Goal: Task Accomplishment & Management: Complete application form

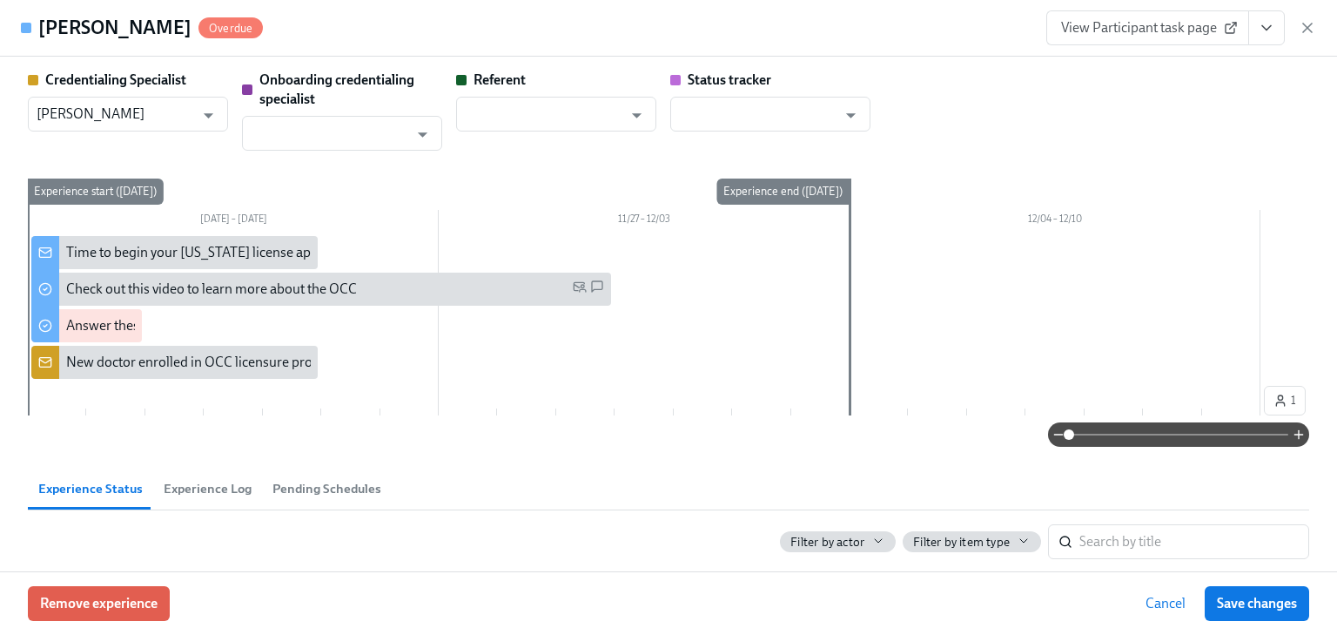
scroll to position [627, 0]
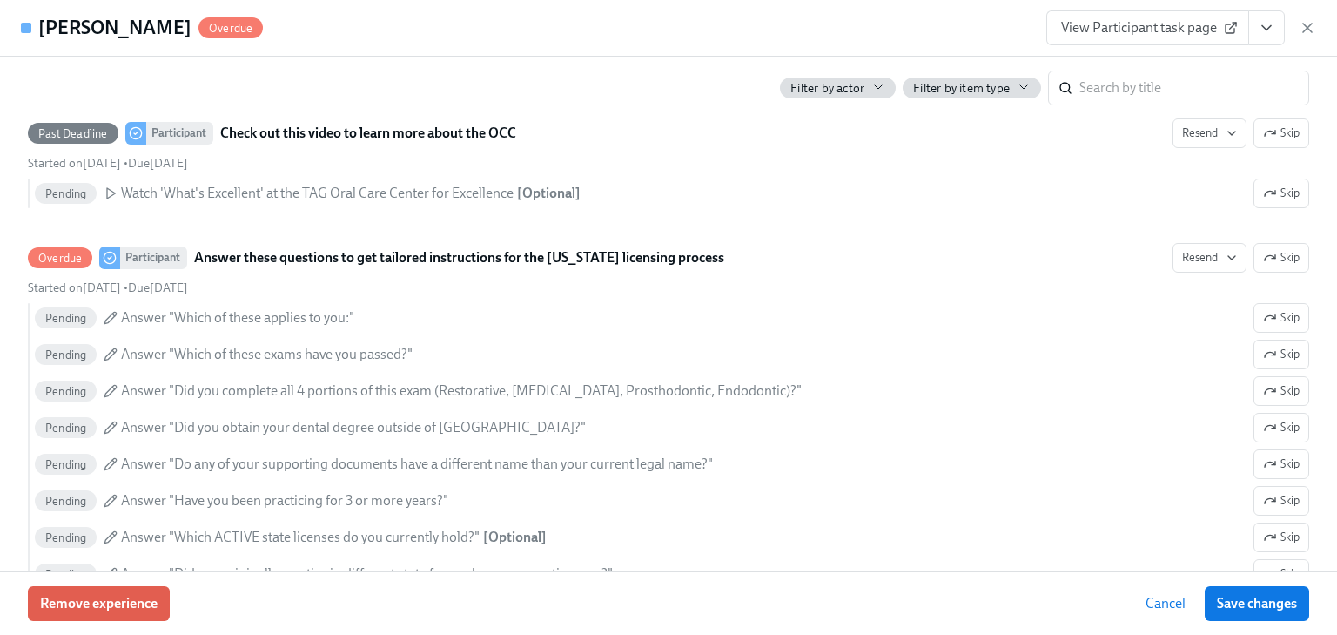
click at [1313, 17] on div "View Participant task page" at bounding box center [1182, 27] width 270 height 35
click at [1311, 28] on icon "button" at bounding box center [1307, 27] width 17 height 17
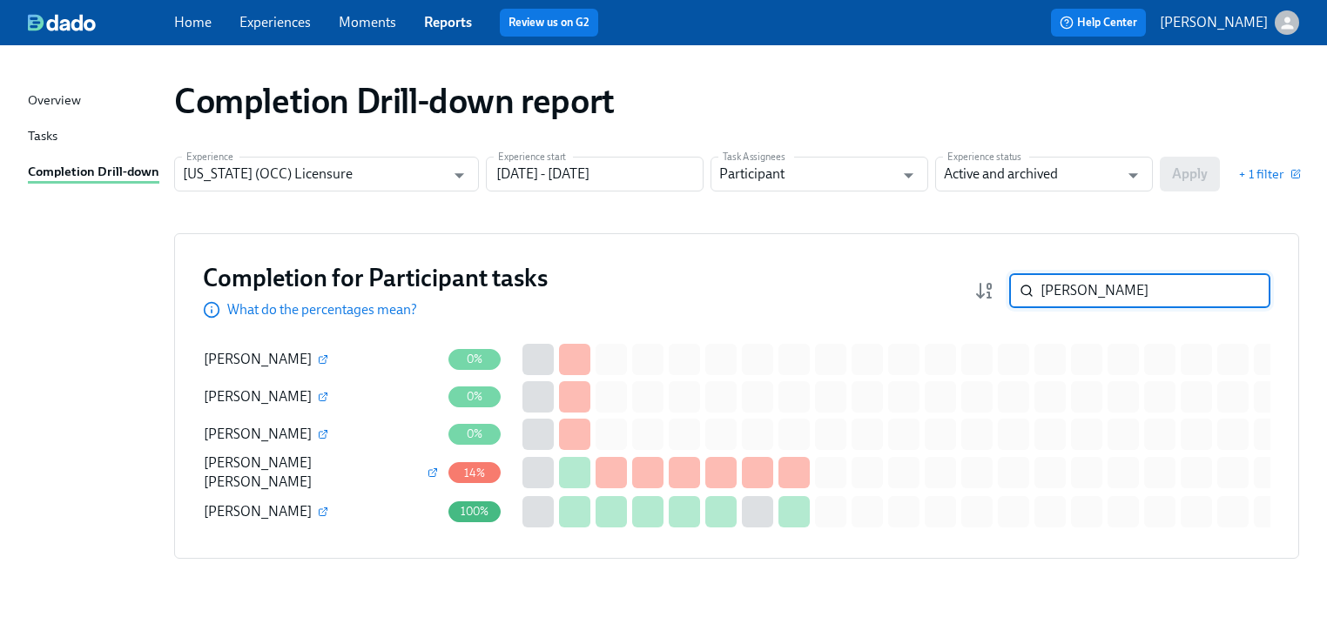
click at [1081, 283] on input "kim" at bounding box center [1155, 290] width 230 height 35
drag, startPoint x: 1081, startPoint y: 288, endPoint x: 1011, endPoint y: 286, distance: 70.5
click at [1011, 286] on div "kim ​" at bounding box center [1122, 290] width 296 height 35
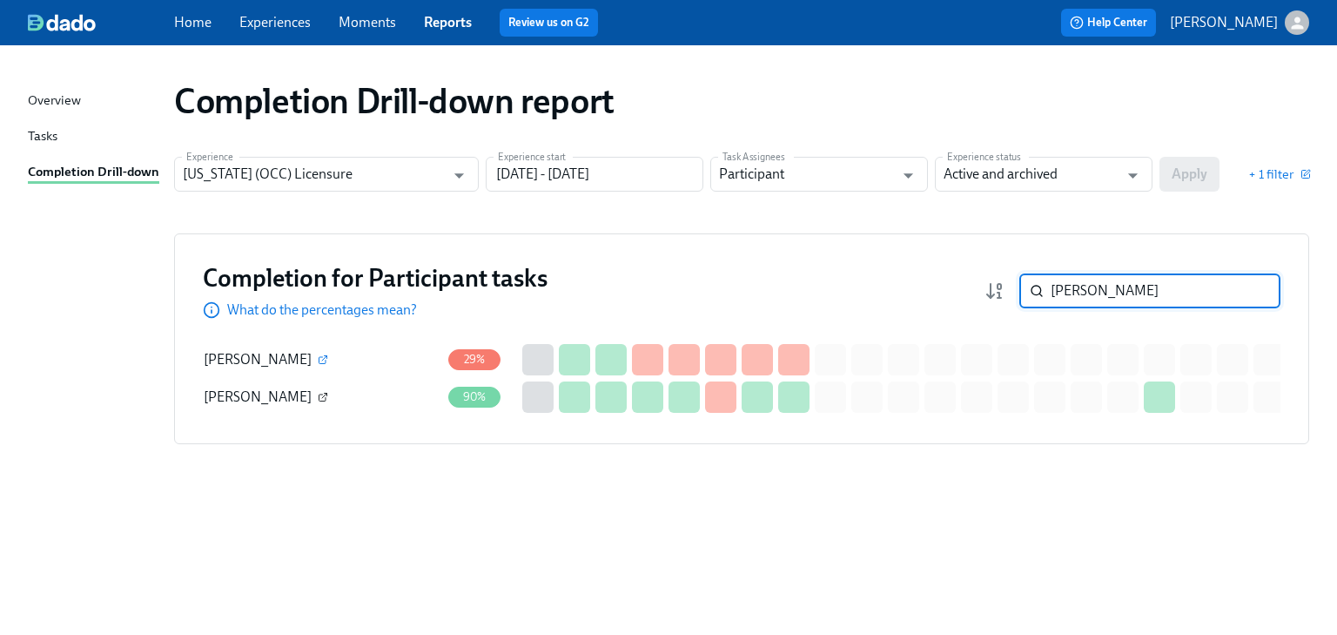
type input "smith"
click at [318, 395] on icon "button" at bounding box center [323, 397] width 10 height 10
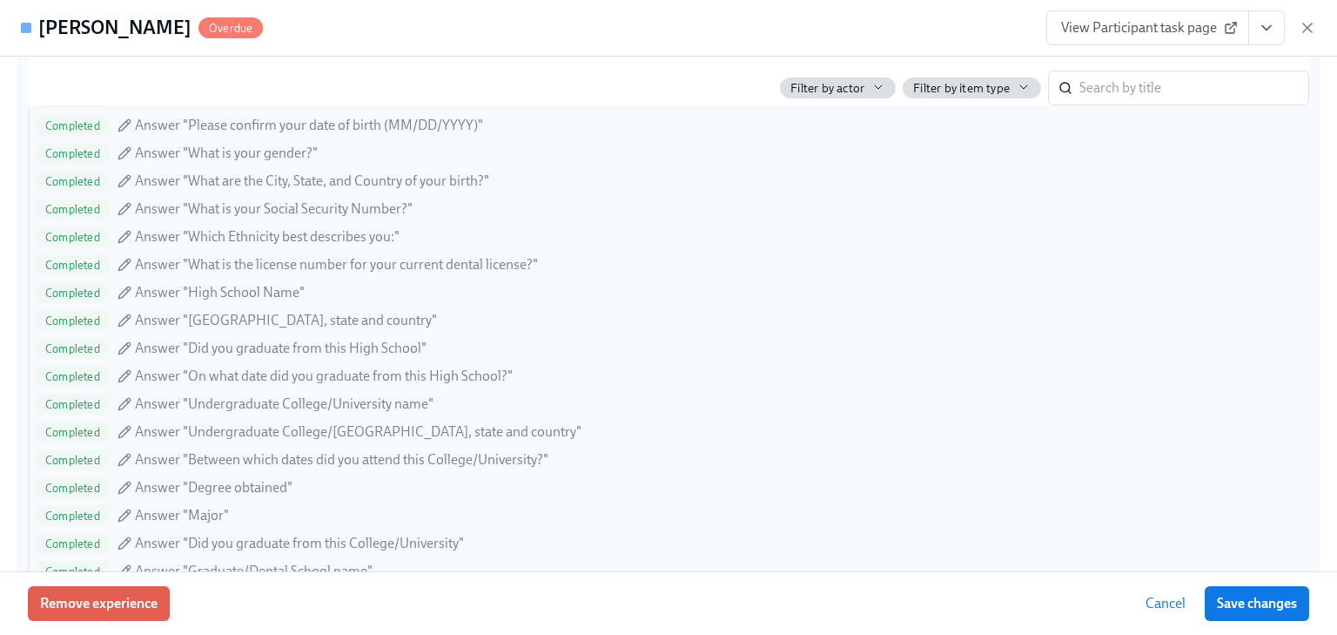
scroll to position [1323, 0]
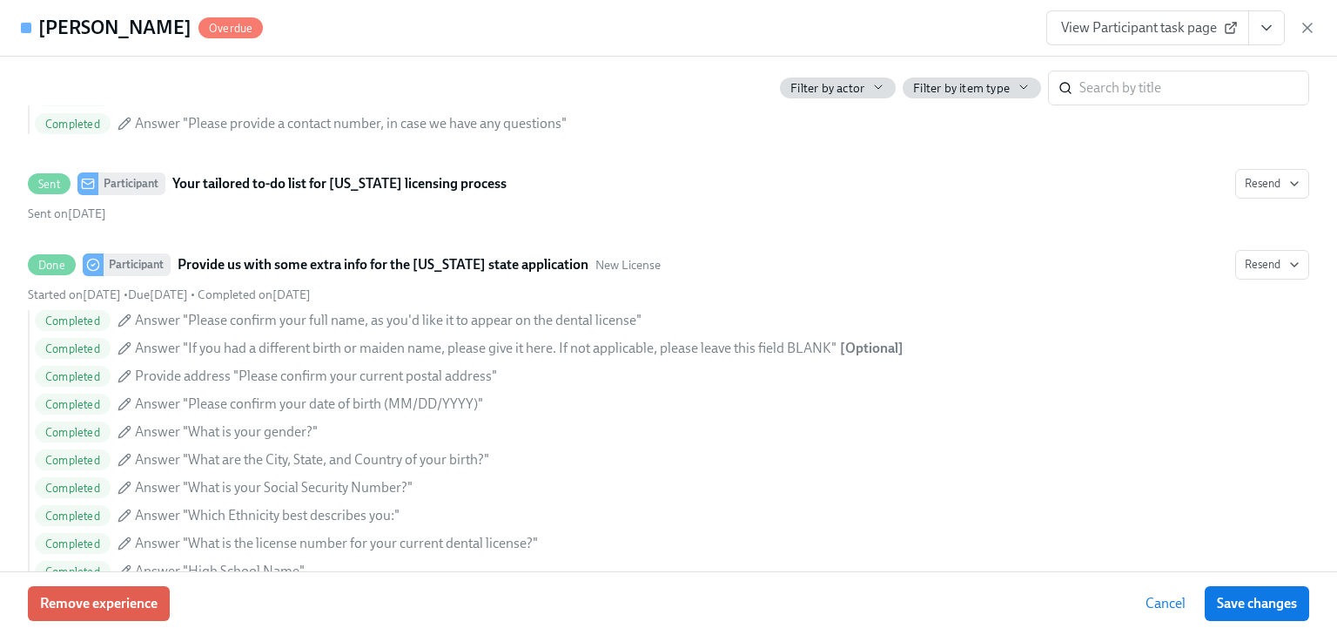
click at [1156, 26] on span "View Participant task page" at bounding box center [1147, 27] width 173 height 17
click at [1304, 26] on icon "button" at bounding box center [1307, 27] width 17 height 17
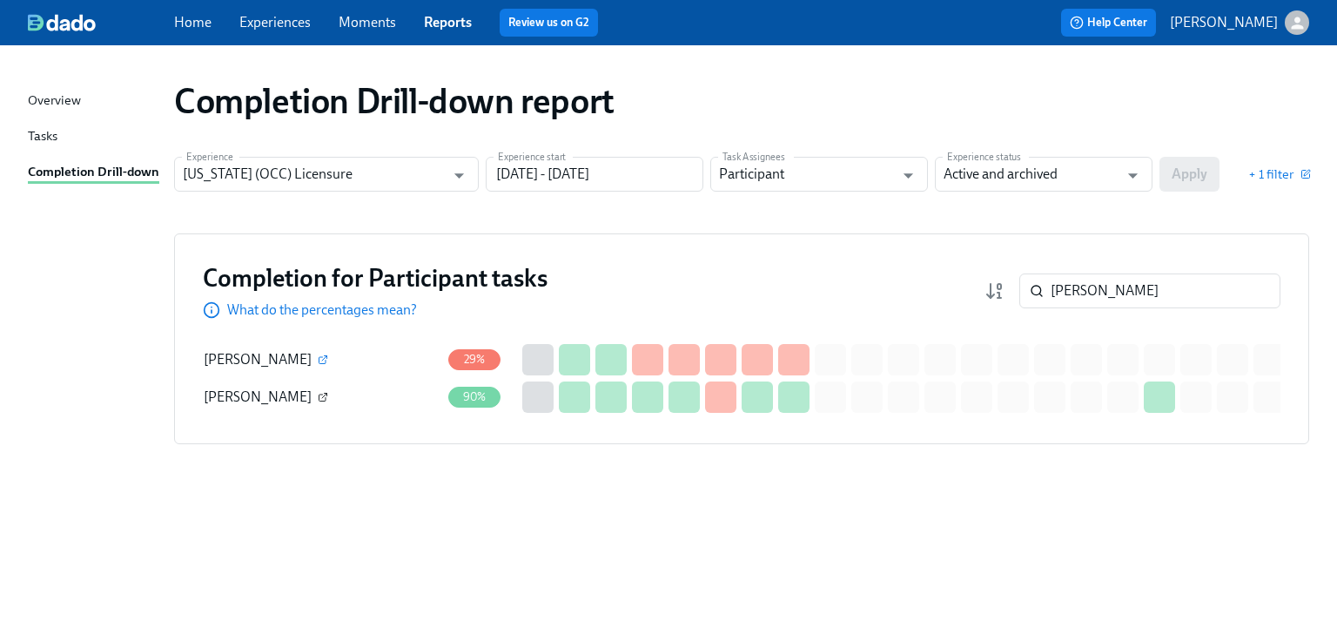
click at [315, 390] on button "button" at bounding box center [323, 397] width 16 height 16
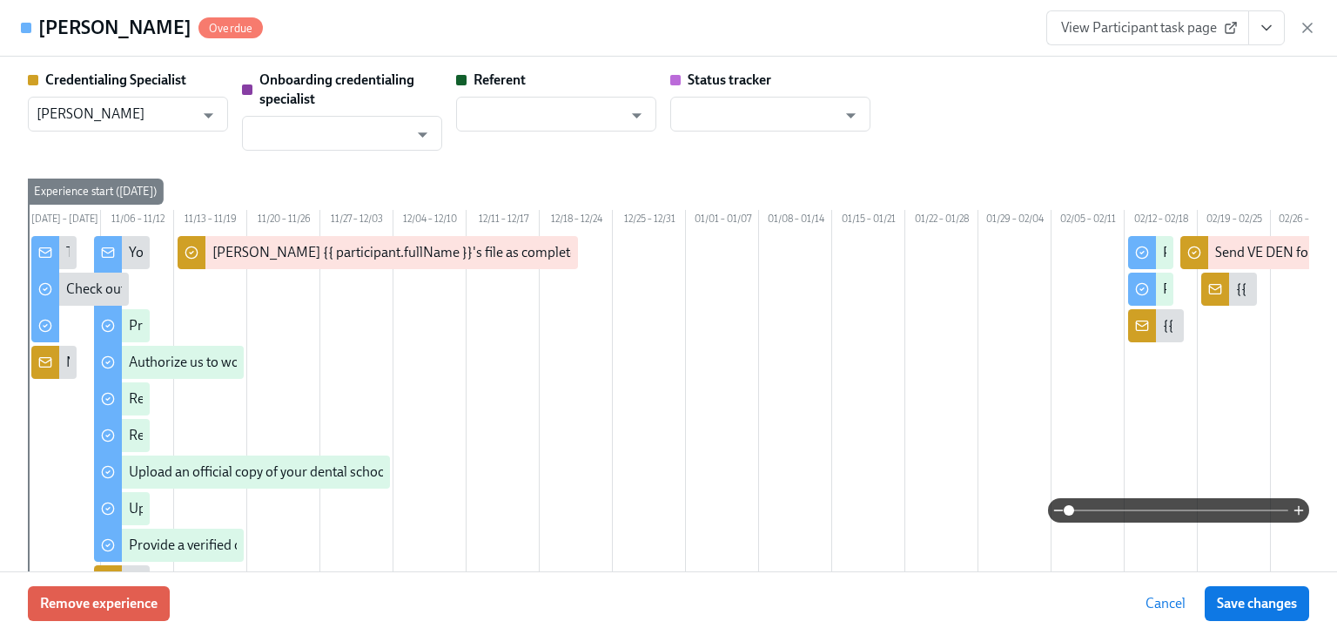
scroll to position [0, 2312]
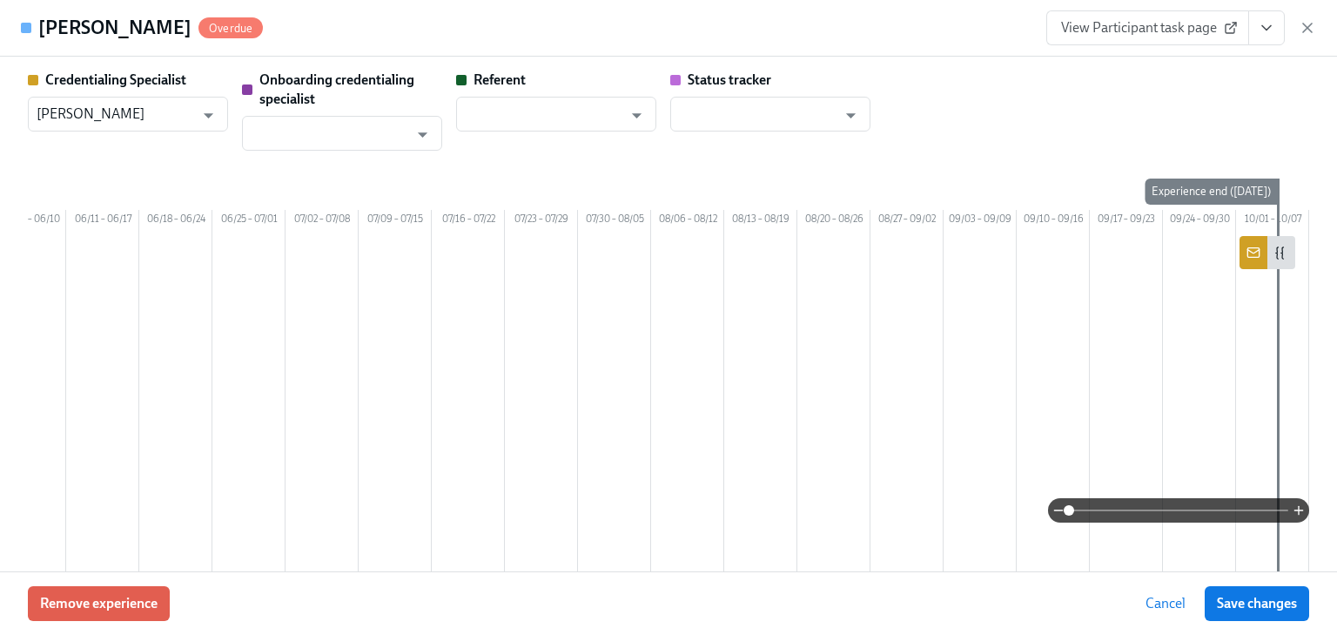
click at [1116, 17] on link "View Participant task page" at bounding box center [1148, 27] width 203 height 35
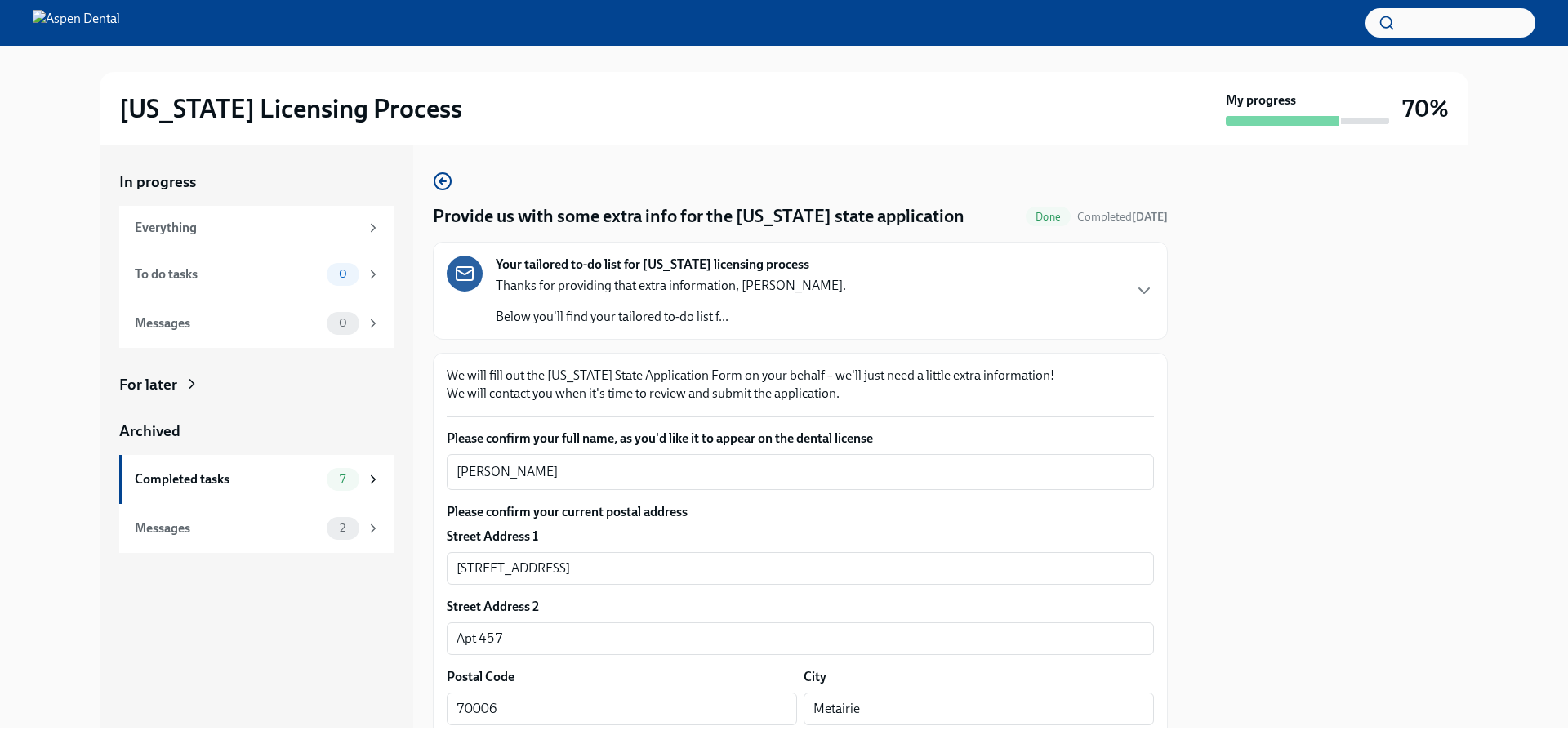
scroll to position [245, 0]
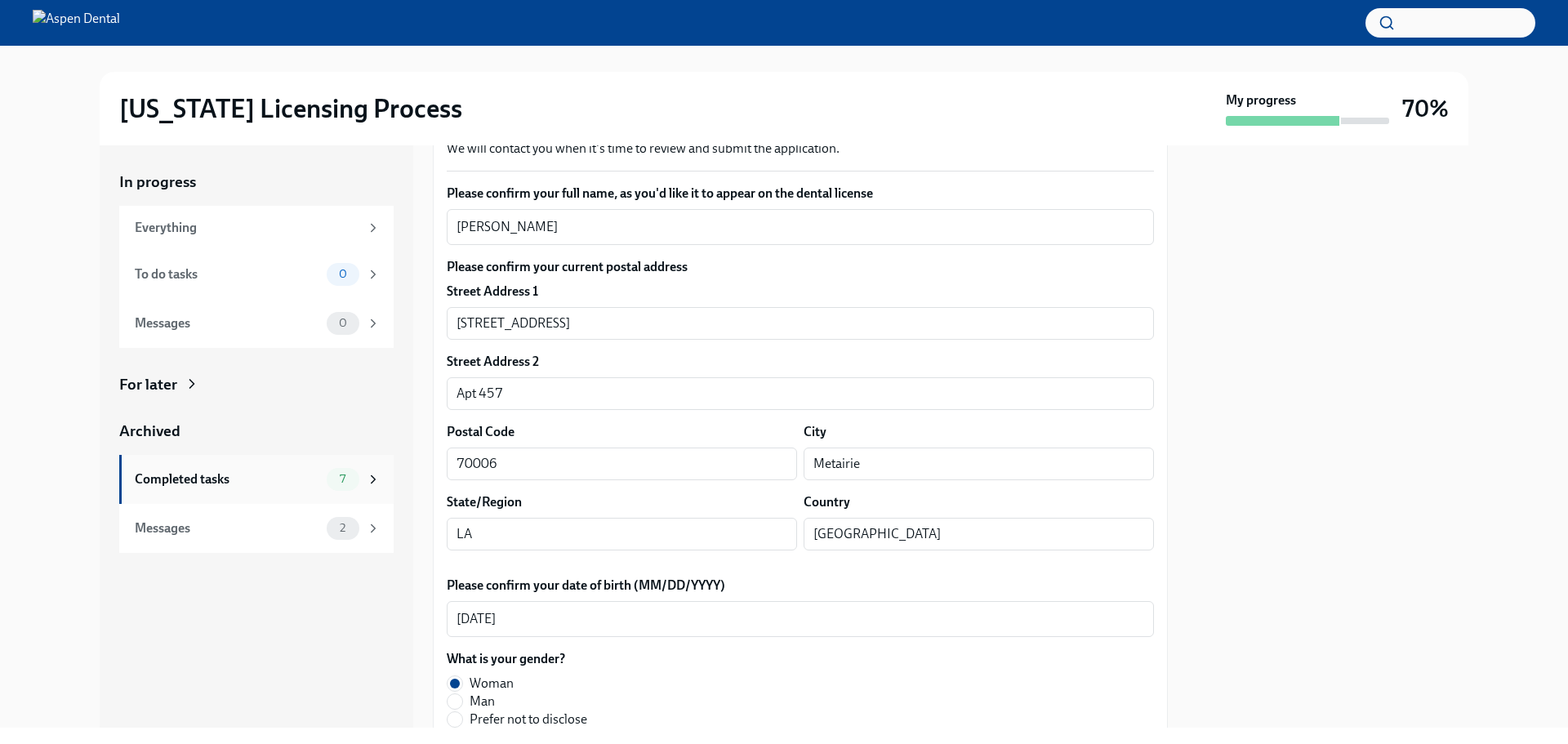
click at [217, 478] on div "Completed tasks" at bounding box center [228, 478] width 186 height 18
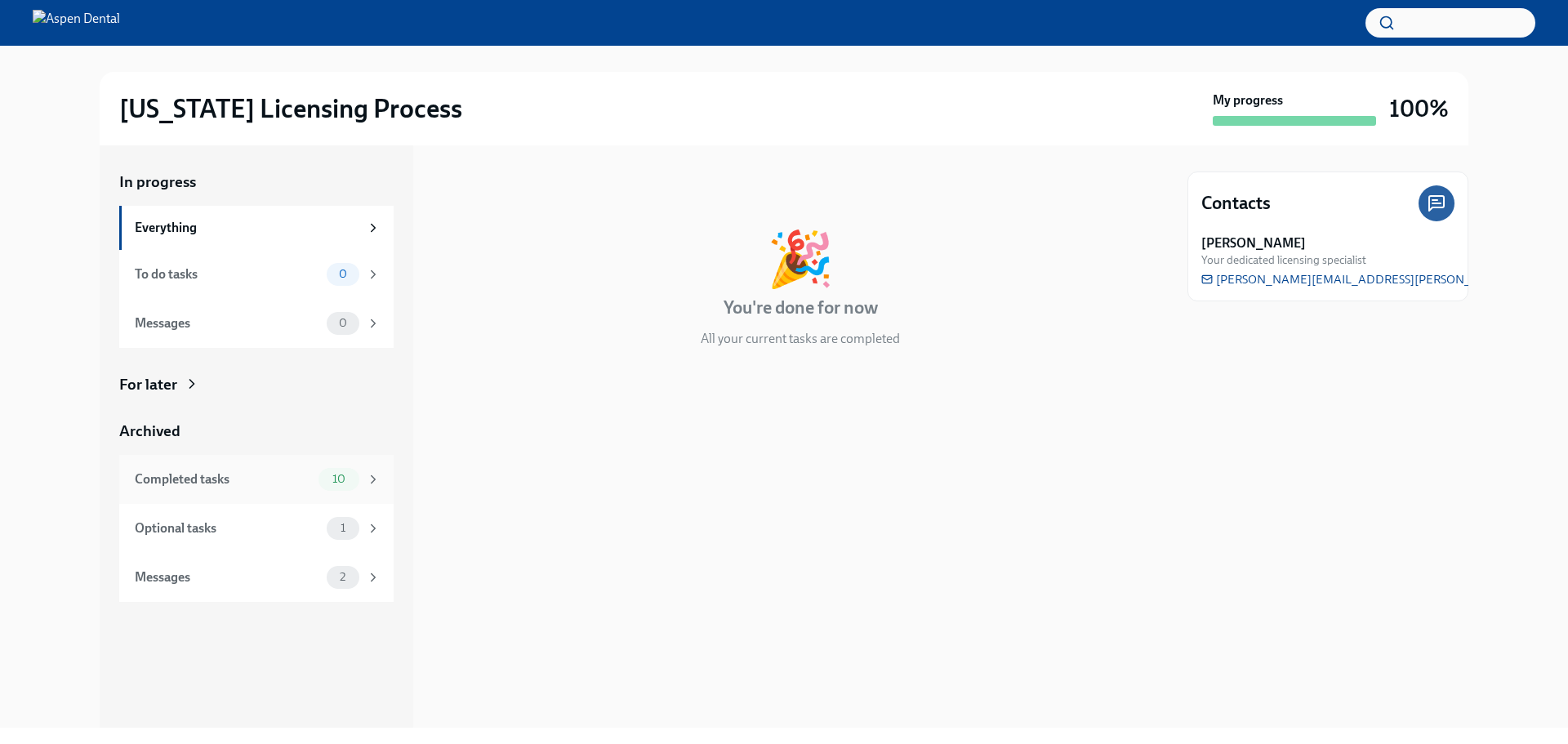
click at [167, 478] on div "Completed tasks" at bounding box center [223, 478] width 177 height 18
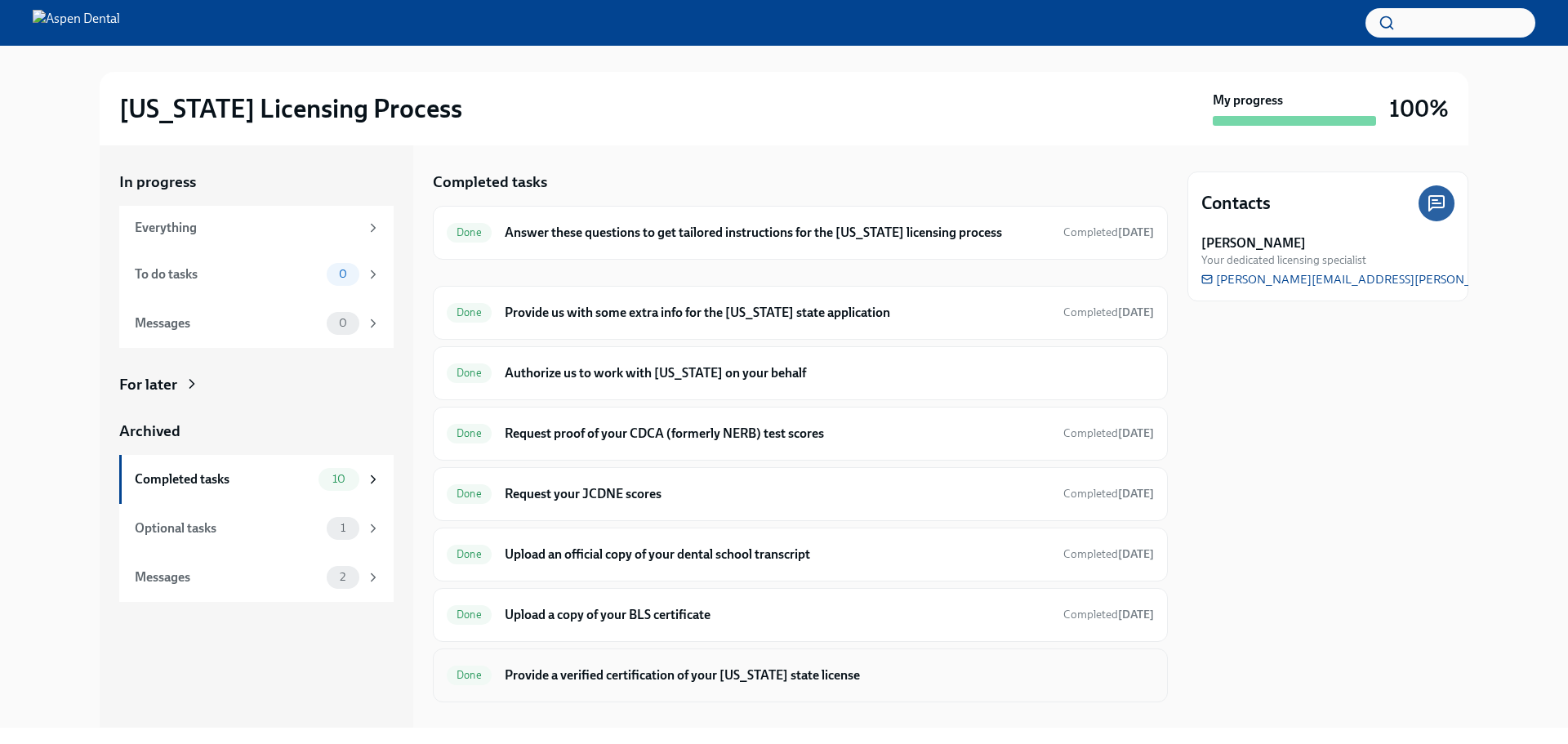
click at [641, 672] on h6 "Provide a verified certification of your [US_STATE] state license" at bounding box center [829, 675] width 649 height 18
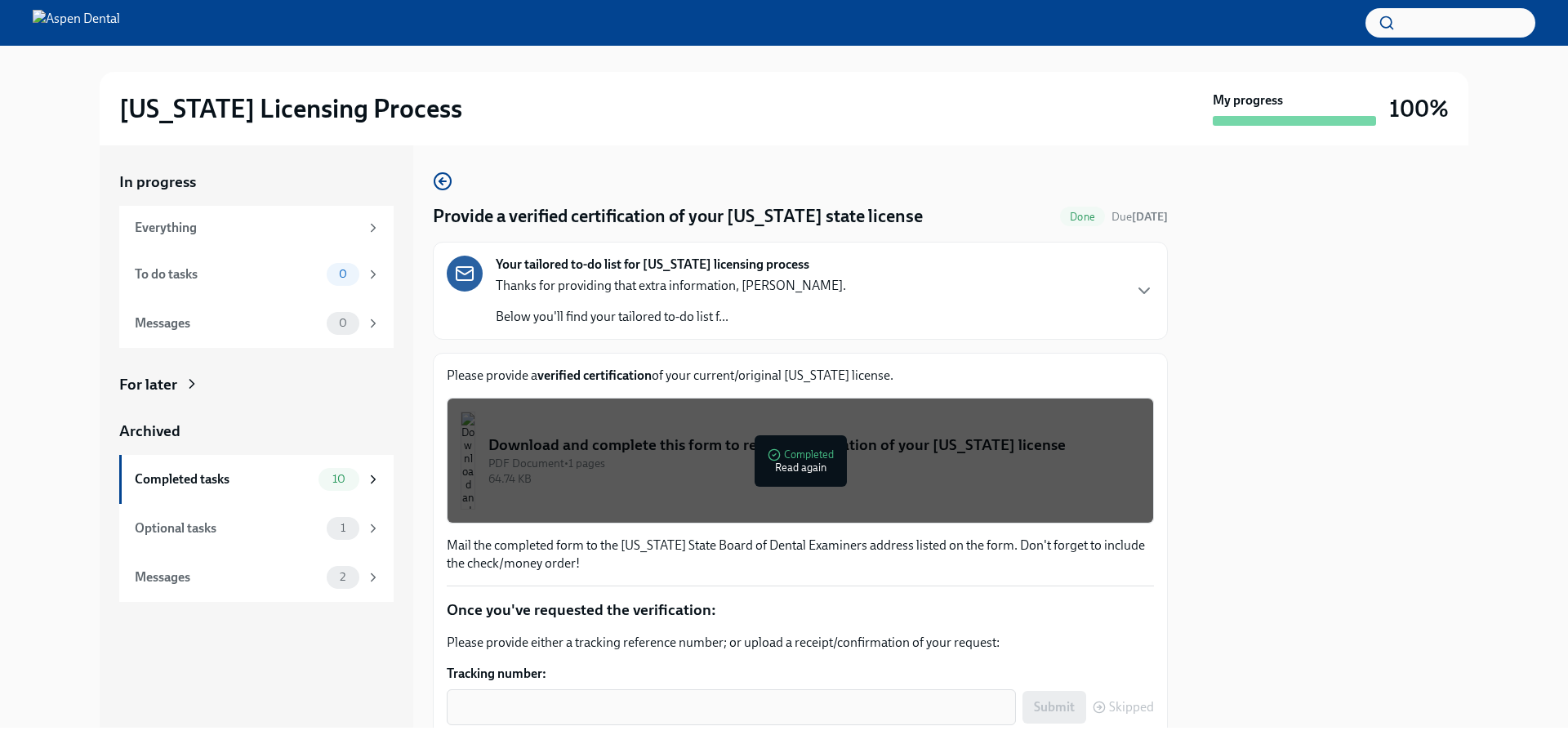
click at [804, 455] on div "Download and complete this form to request verification of your [US_STATE] lice…" at bounding box center [814, 445] width 652 height 22
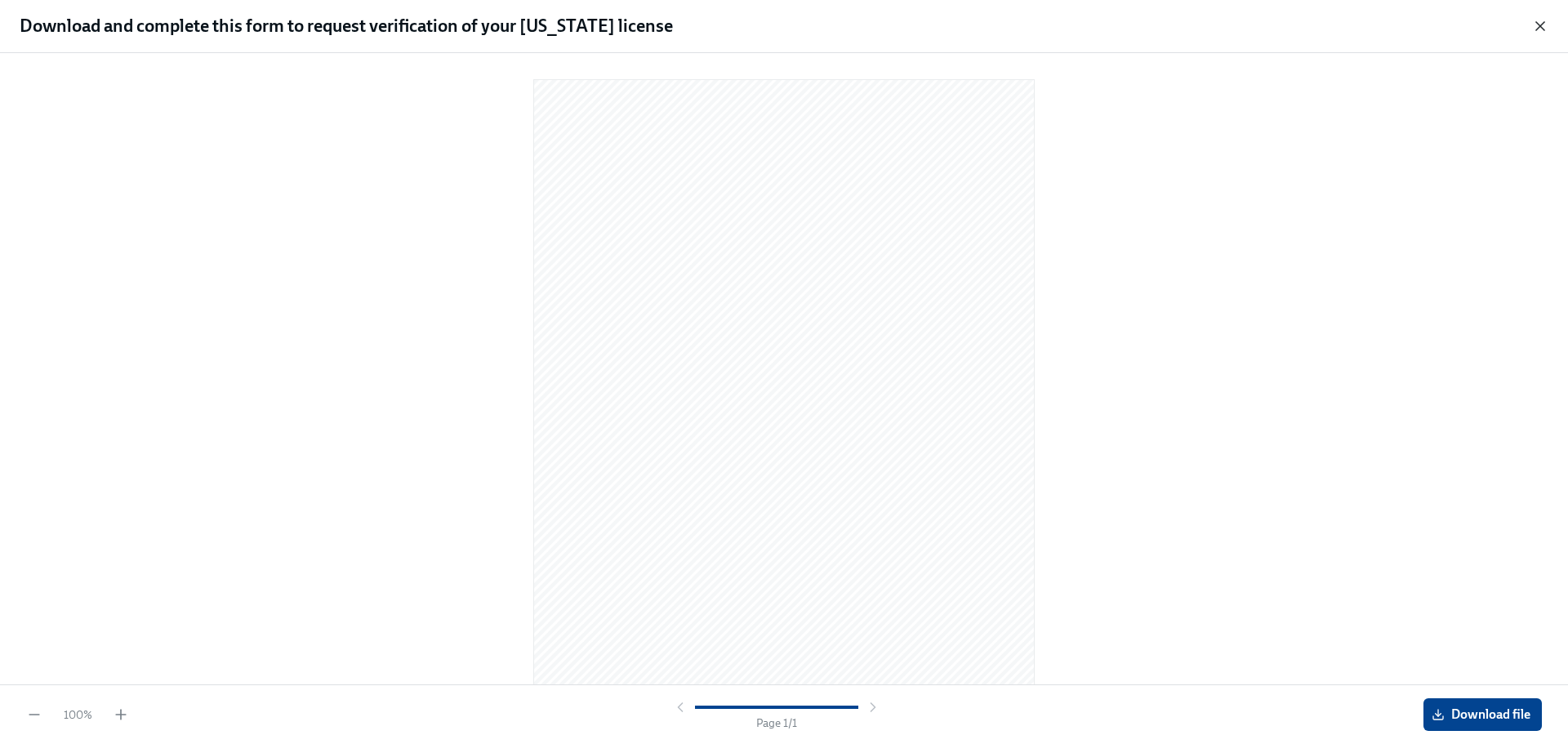
click at [1544, 25] on icon "button" at bounding box center [1539, 25] width 16 height 16
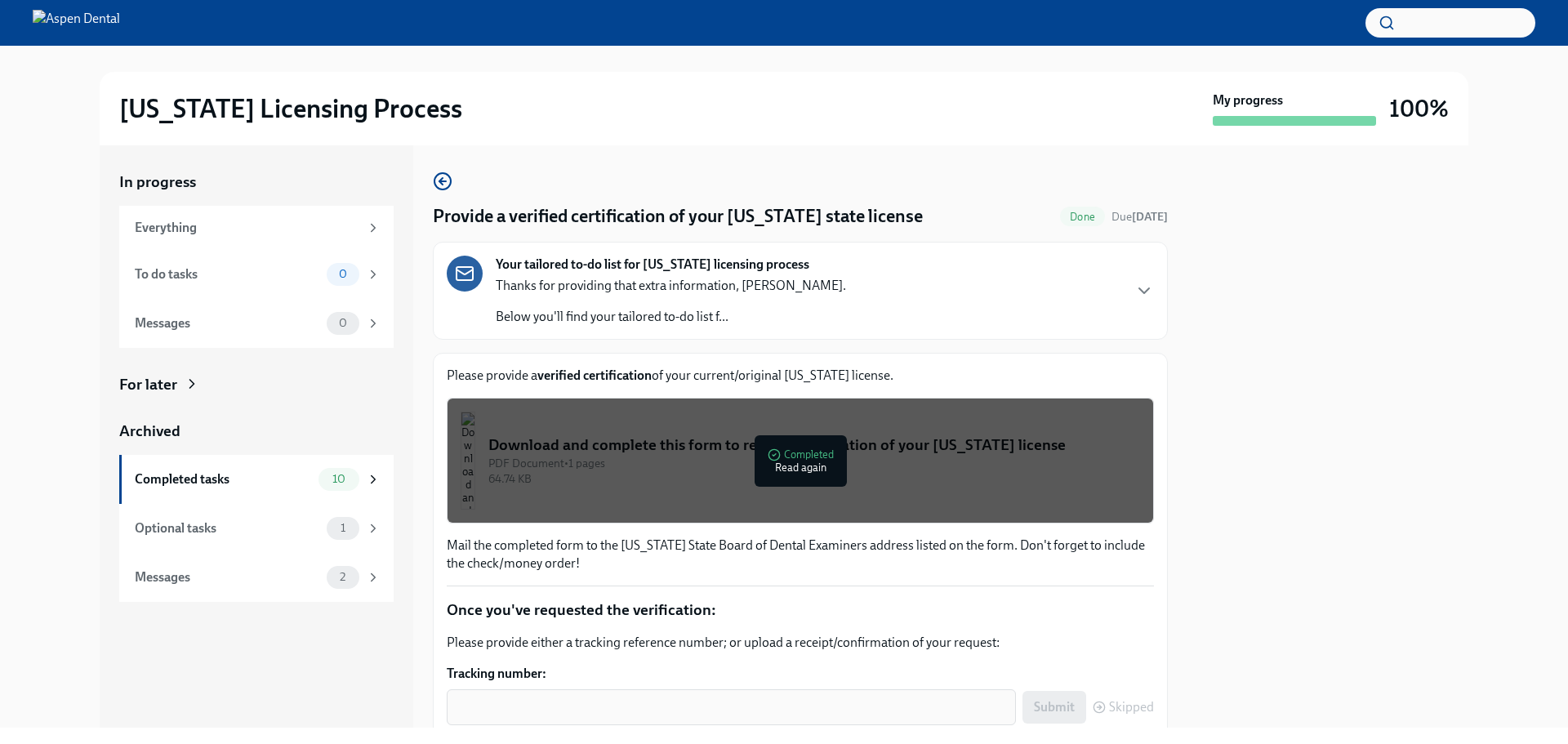
click at [1395, 367] on div at bounding box center [1327, 436] width 280 height 583
click at [766, 451] on div "Download and complete this form to request verification of your [US_STATE] lice…" at bounding box center [814, 445] width 652 height 22
